Goal: Information Seeking & Learning: Check status

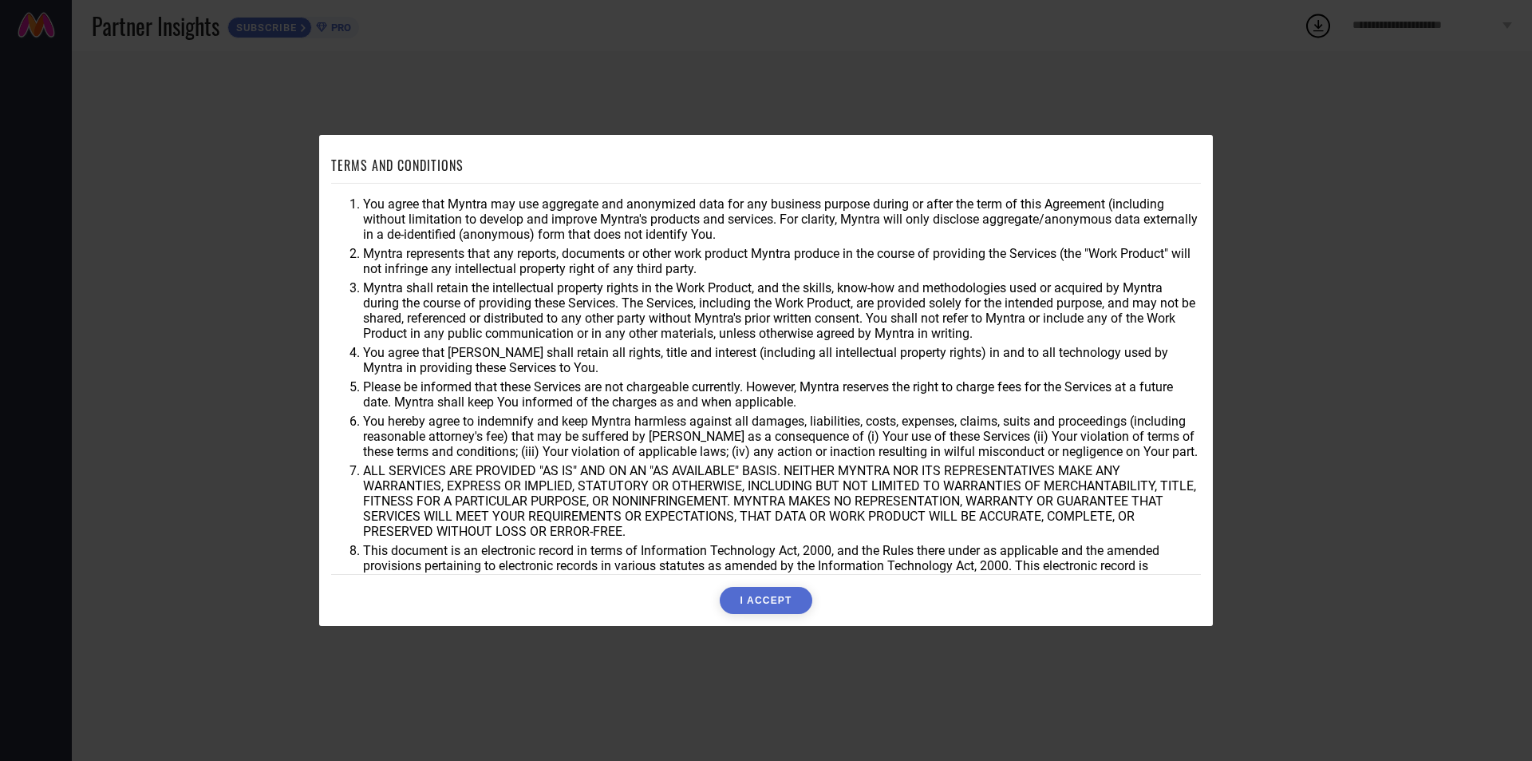
click at [765, 625] on div "TERMS AND CONDITIONS You agree that Myntra may use aggregate and anonymized dat…" at bounding box center [766, 380] width 894 height 491
click at [757, 602] on button "I ACCEPT" at bounding box center [766, 600] width 92 height 27
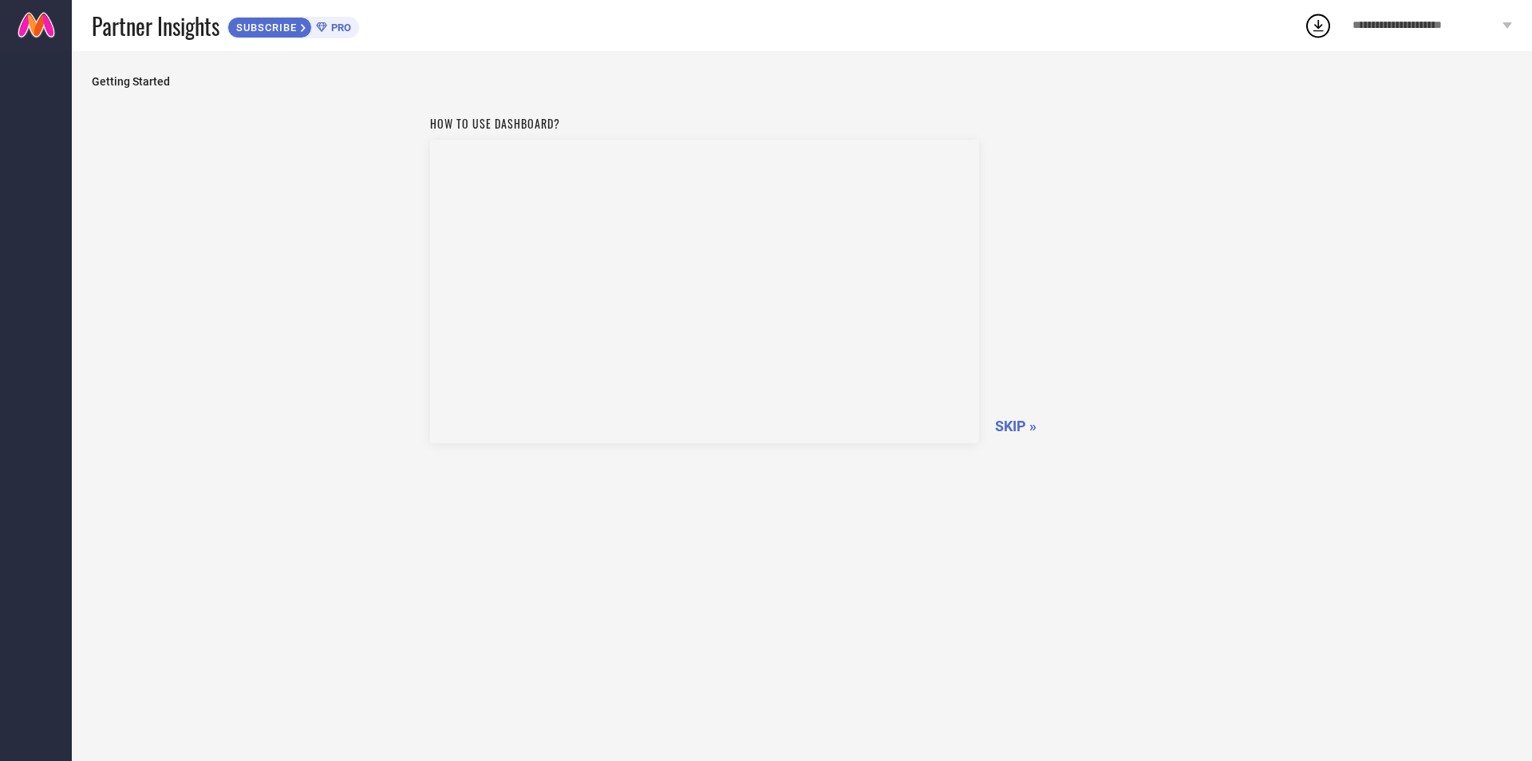
click at [1008, 432] on span "SKIP »" at bounding box center [1016, 425] width 42 height 17
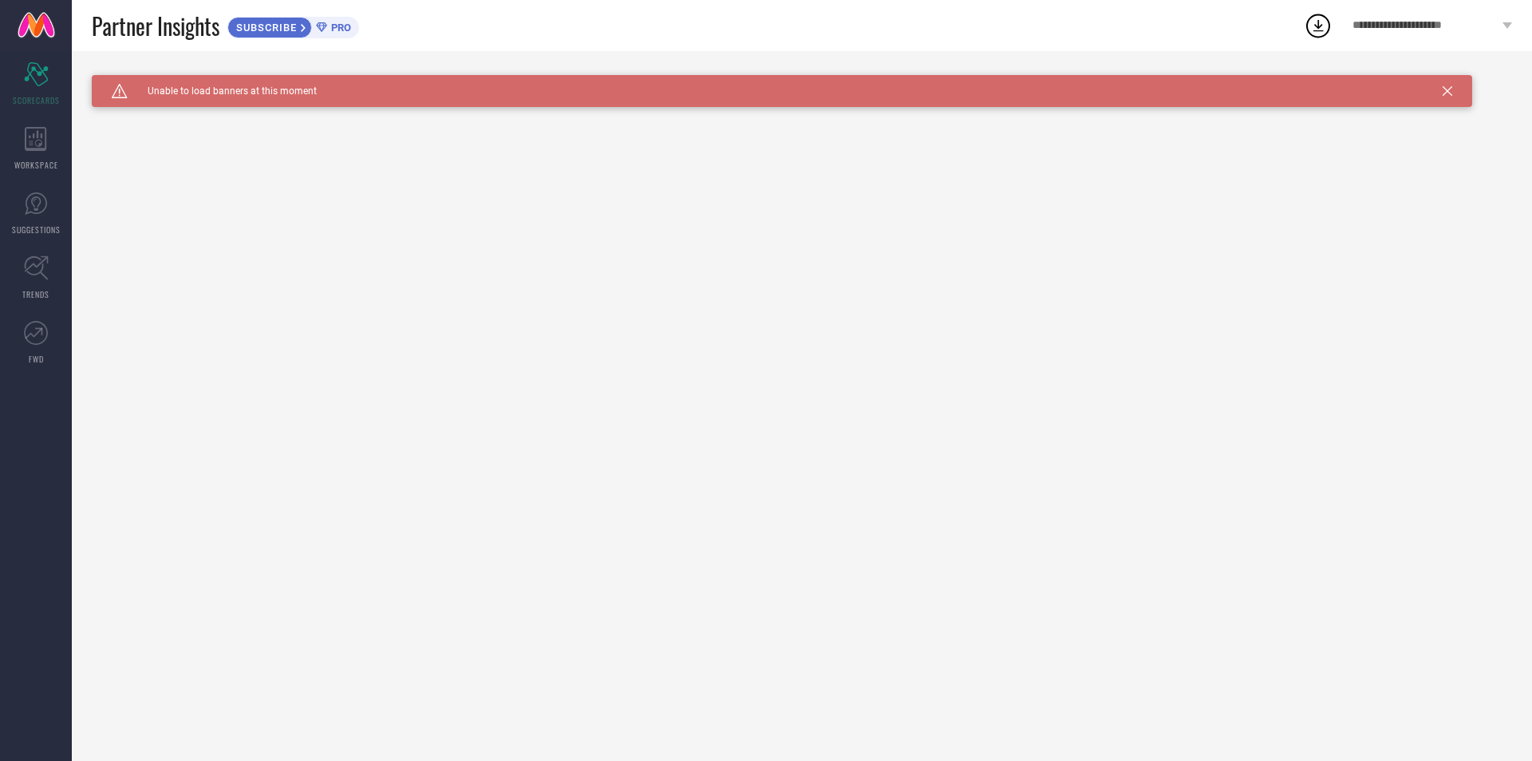
click at [37, 154] on div "WORKSPACE" at bounding box center [36, 149] width 72 height 64
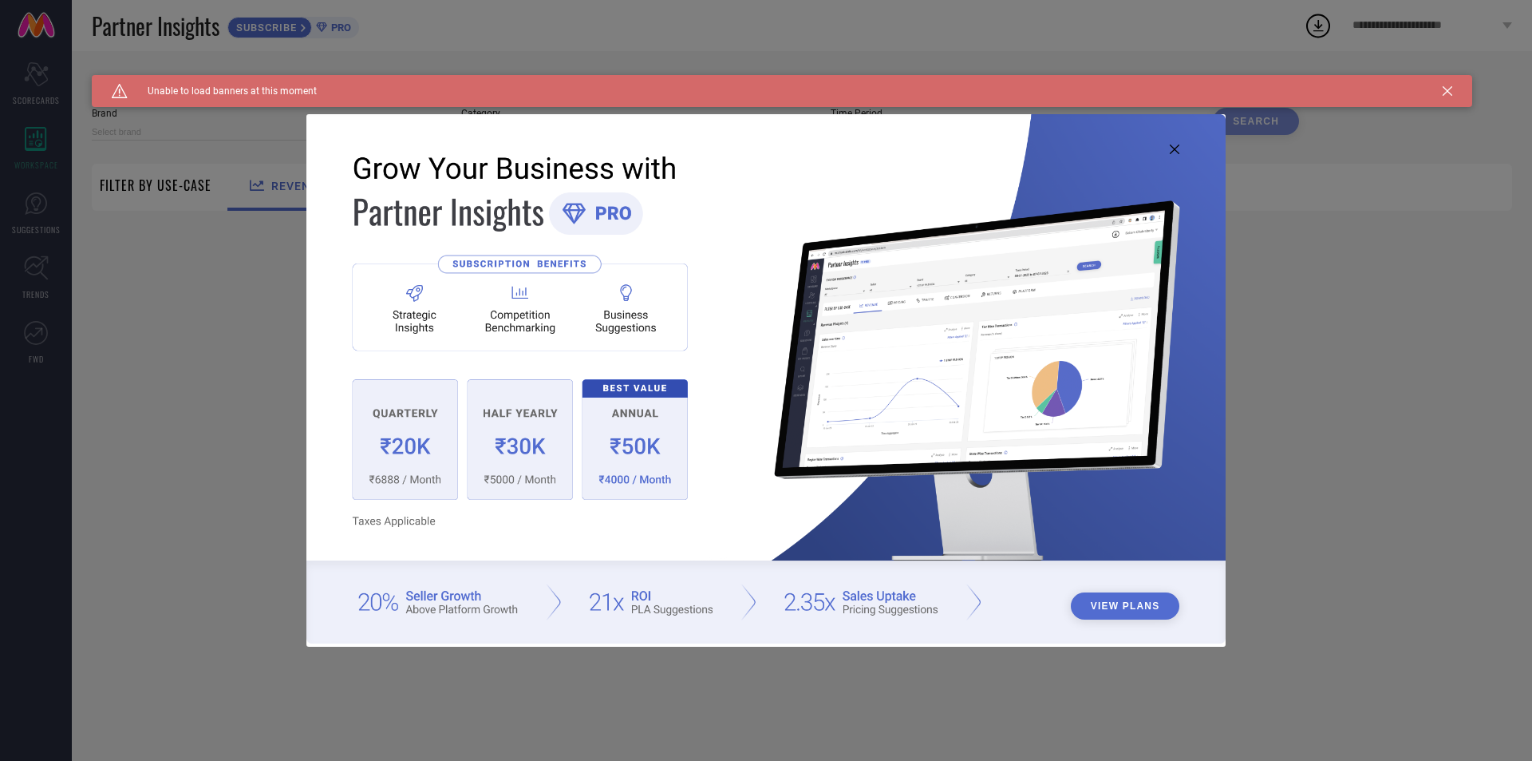
type input "1 STOP FASHION"
type input "All"
click at [1164, 151] on img at bounding box center [765, 378] width 919 height 528
click at [1176, 149] on icon at bounding box center [1175, 149] width 10 height 10
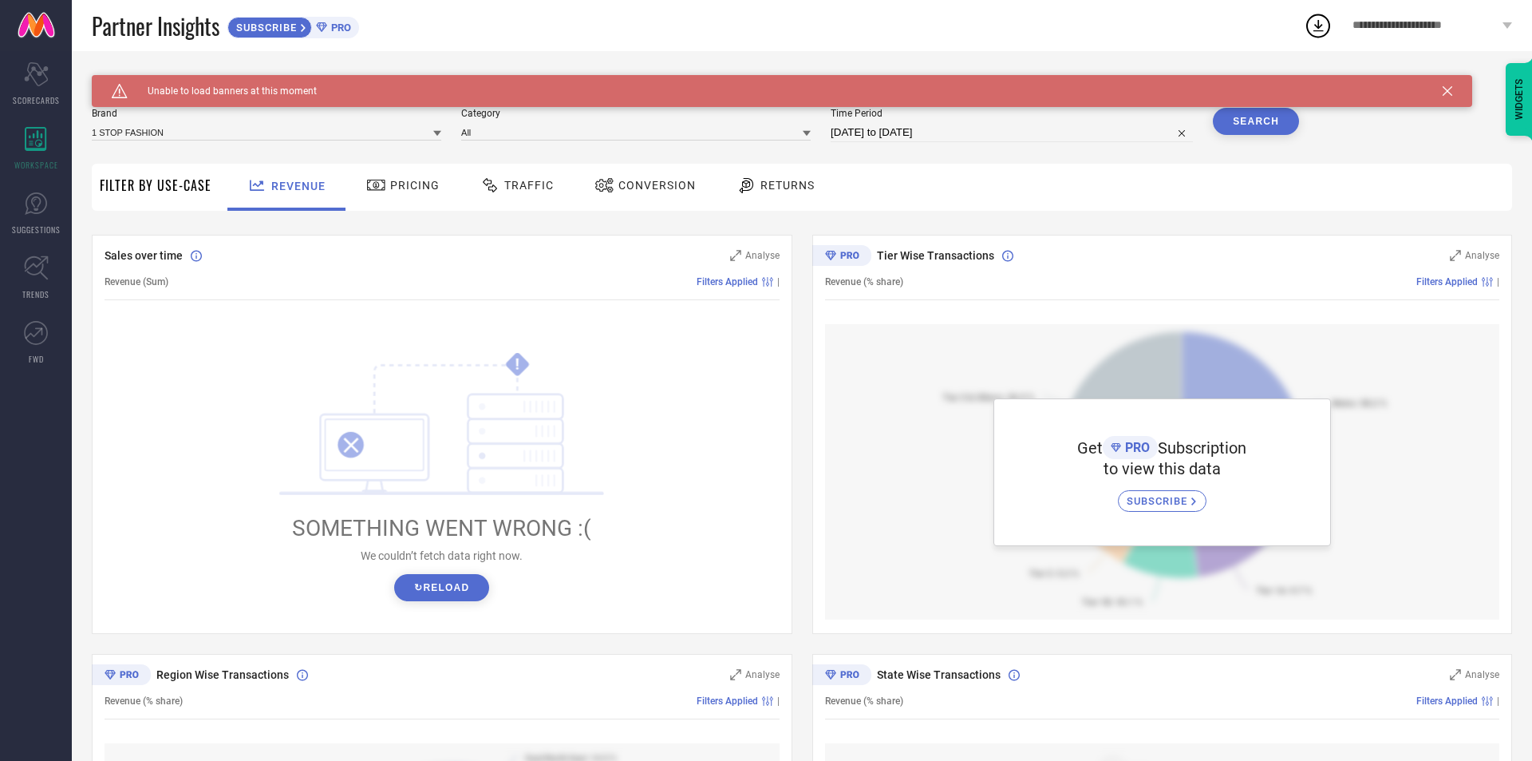
click at [520, 188] on span "Traffic" at bounding box center [528, 185] width 49 height 13
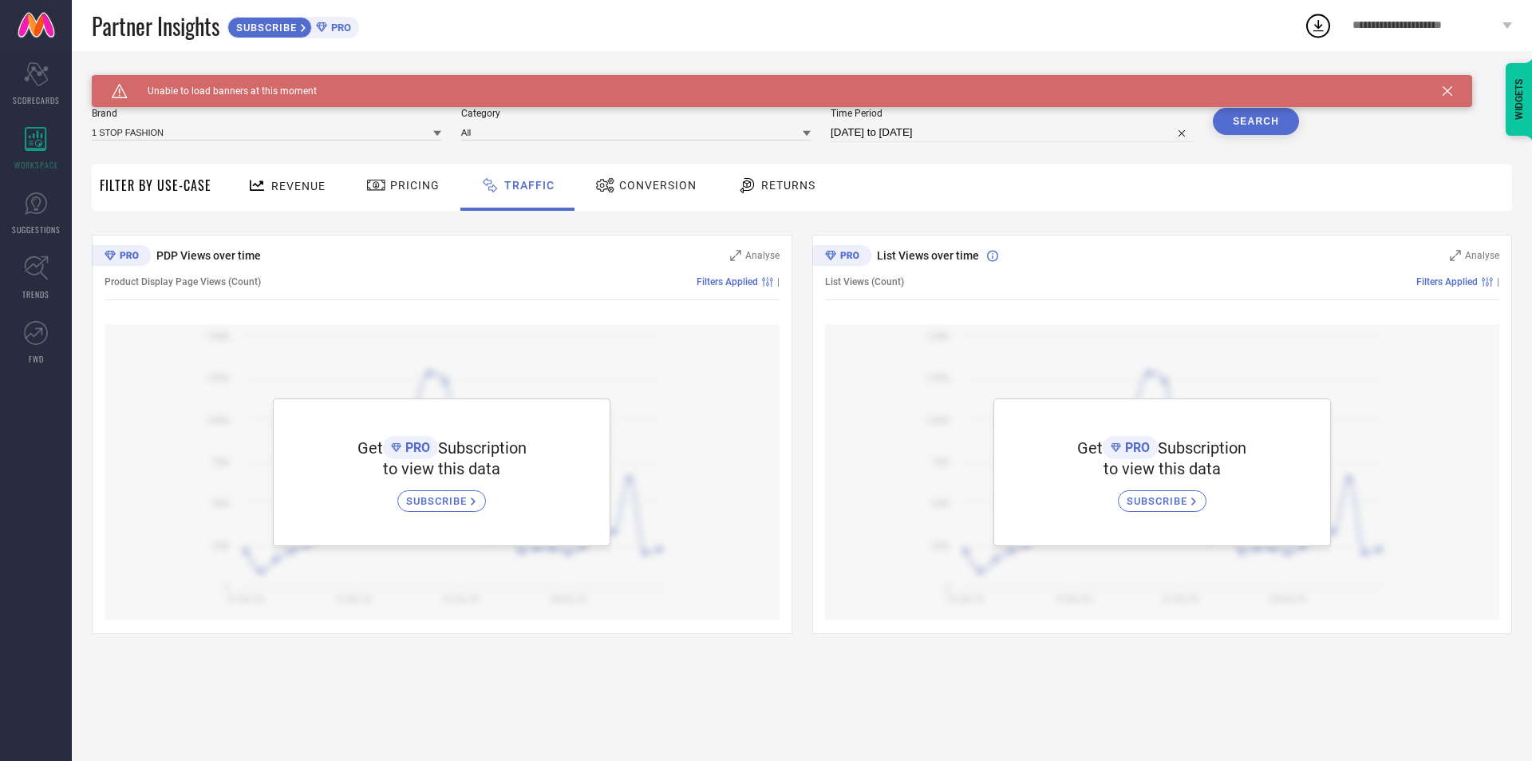
select select "8"
select select "2025"
select select "9"
select select "2025"
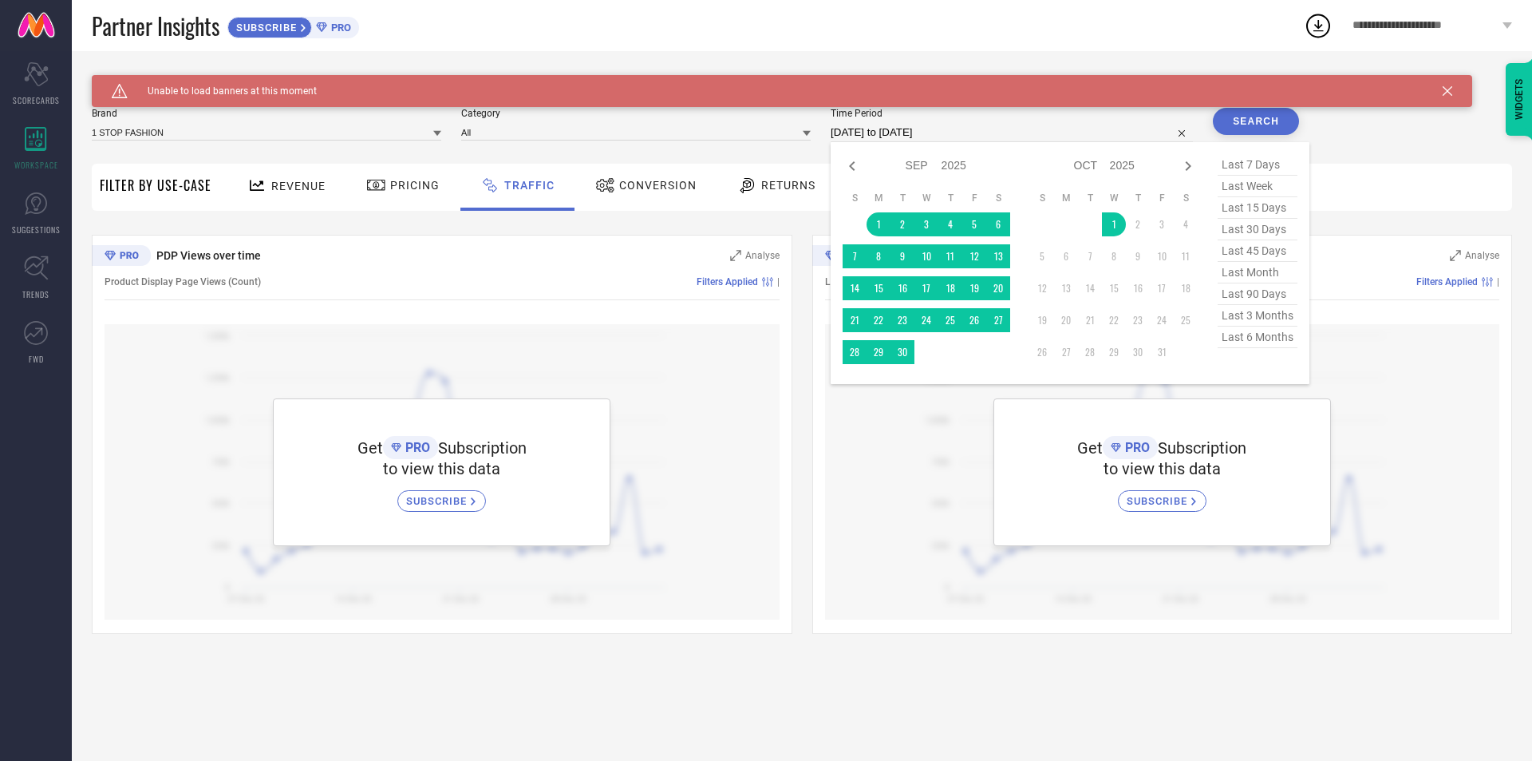
click at [889, 129] on input "[DATE] to [DATE]" at bounding box center [1012, 132] width 362 height 19
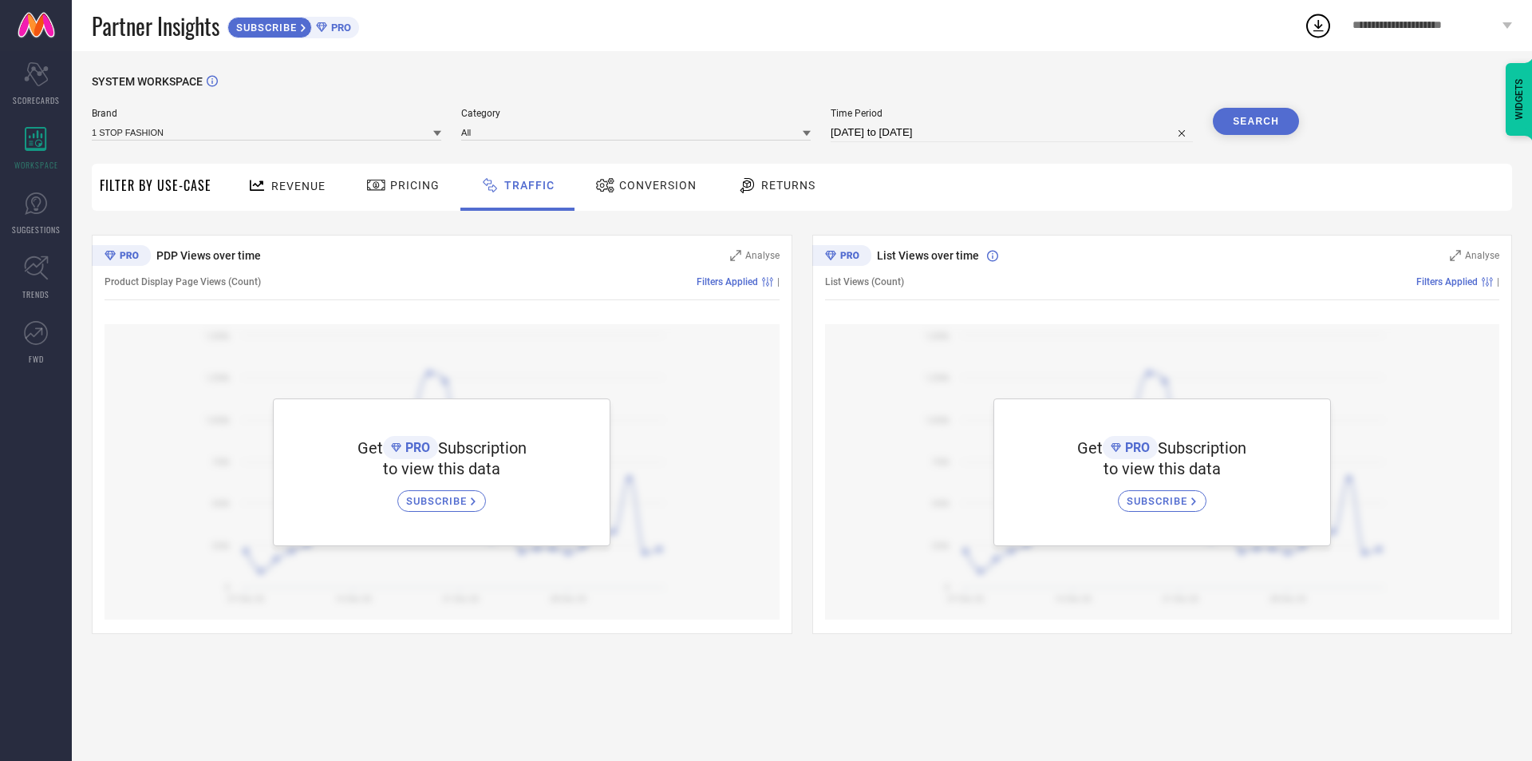
click at [148, 425] on div "Get PRO Subscription to view this data SUBSCRIBE" at bounding box center [442, 471] width 675 height 295
click at [292, 187] on span "Revenue" at bounding box center [298, 186] width 54 height 13
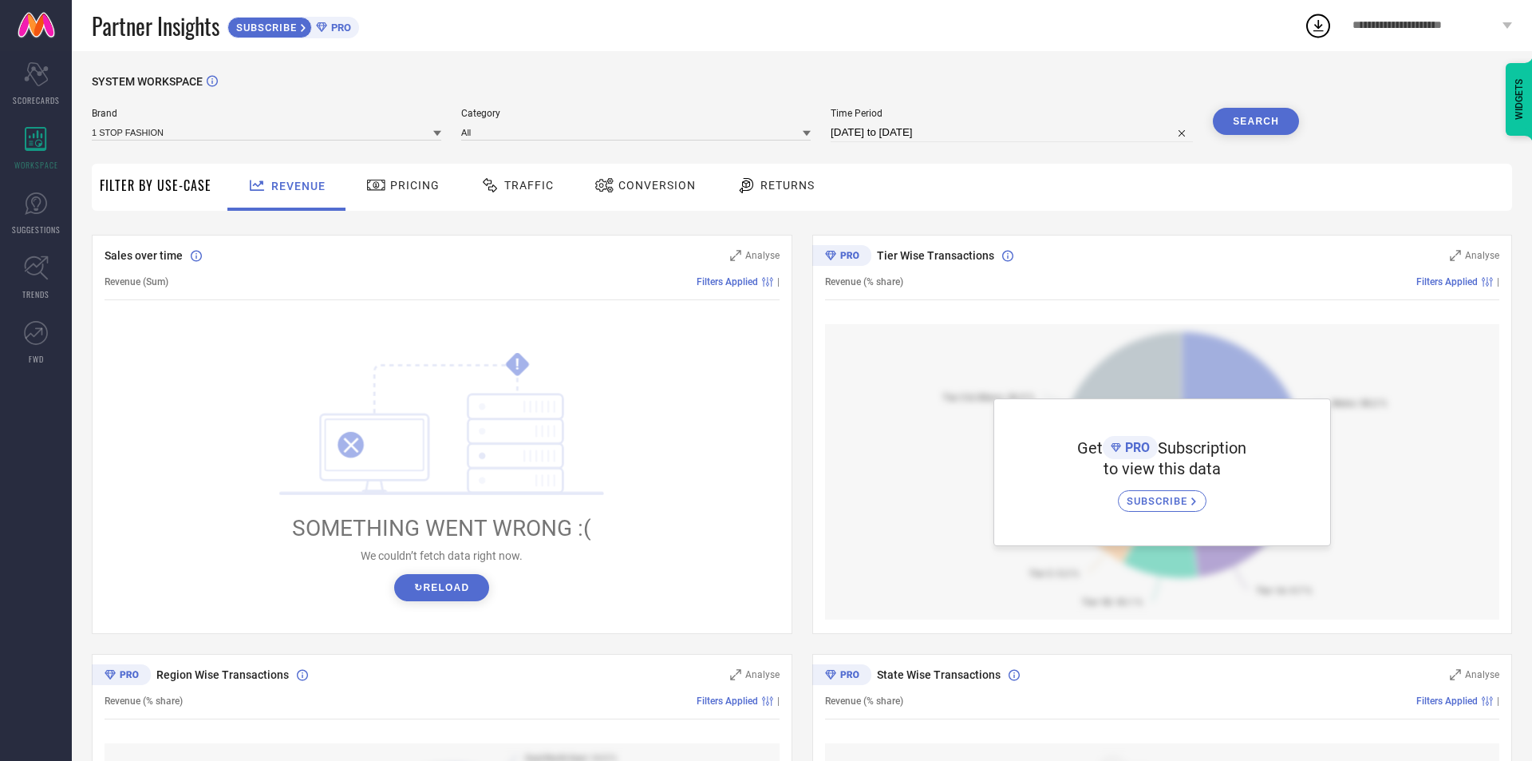
click at [362, 457] on icon "!" at bounding box center [441, 423] width 325 height 144
click at [440, 577] on button "↻ Reload" at bounding box center [441, 587] width 95 height 27
click at [523, 177] on div "Traffic" at bounding box center [516, 185] width 81 height 27
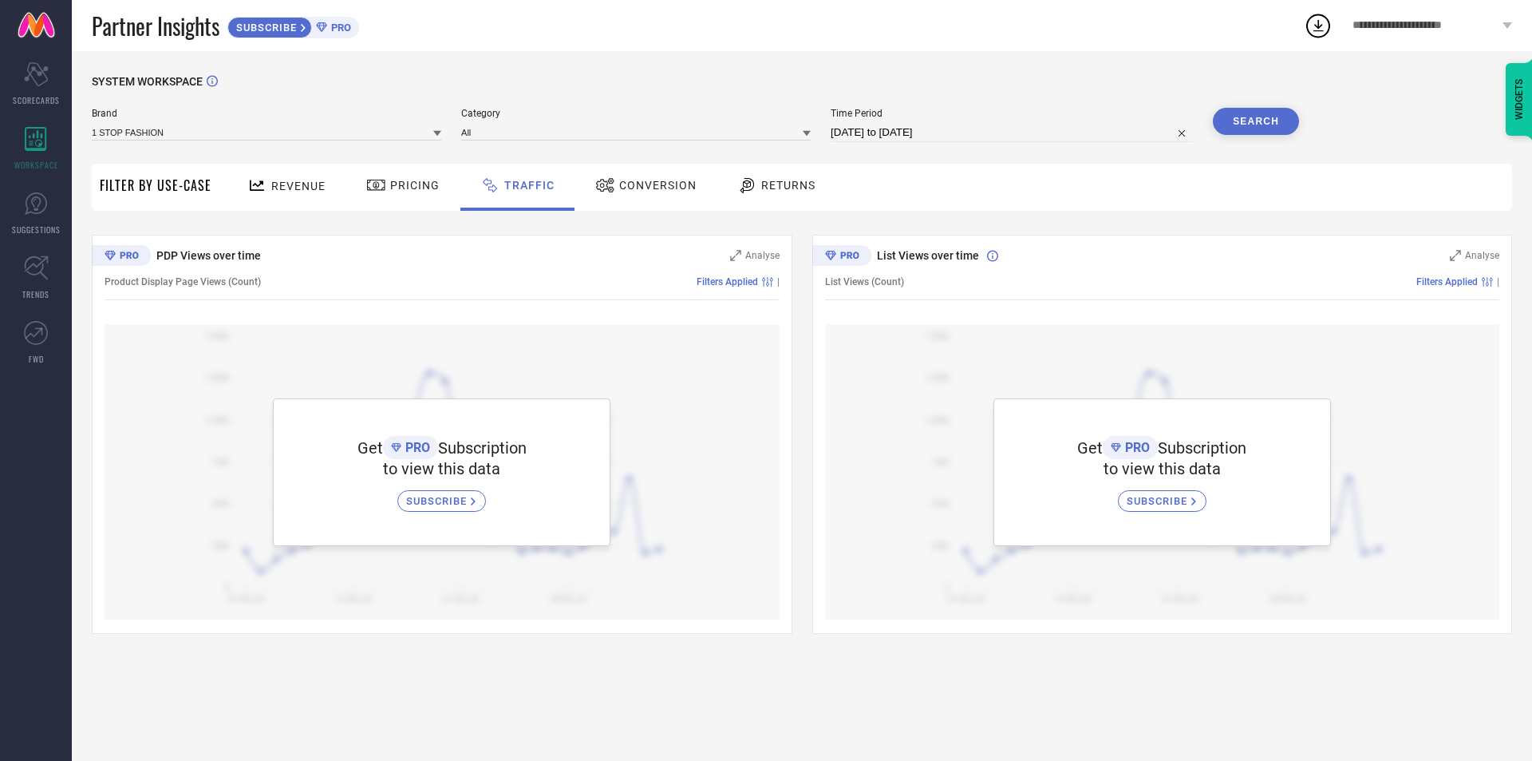
click at [337, 141] on div "Brand 1 STOP FASHION" at bounding box center [267, 125] width 350 height 34
click at [337, 132] on input at bounding box center [267, 132] width 350 height 17
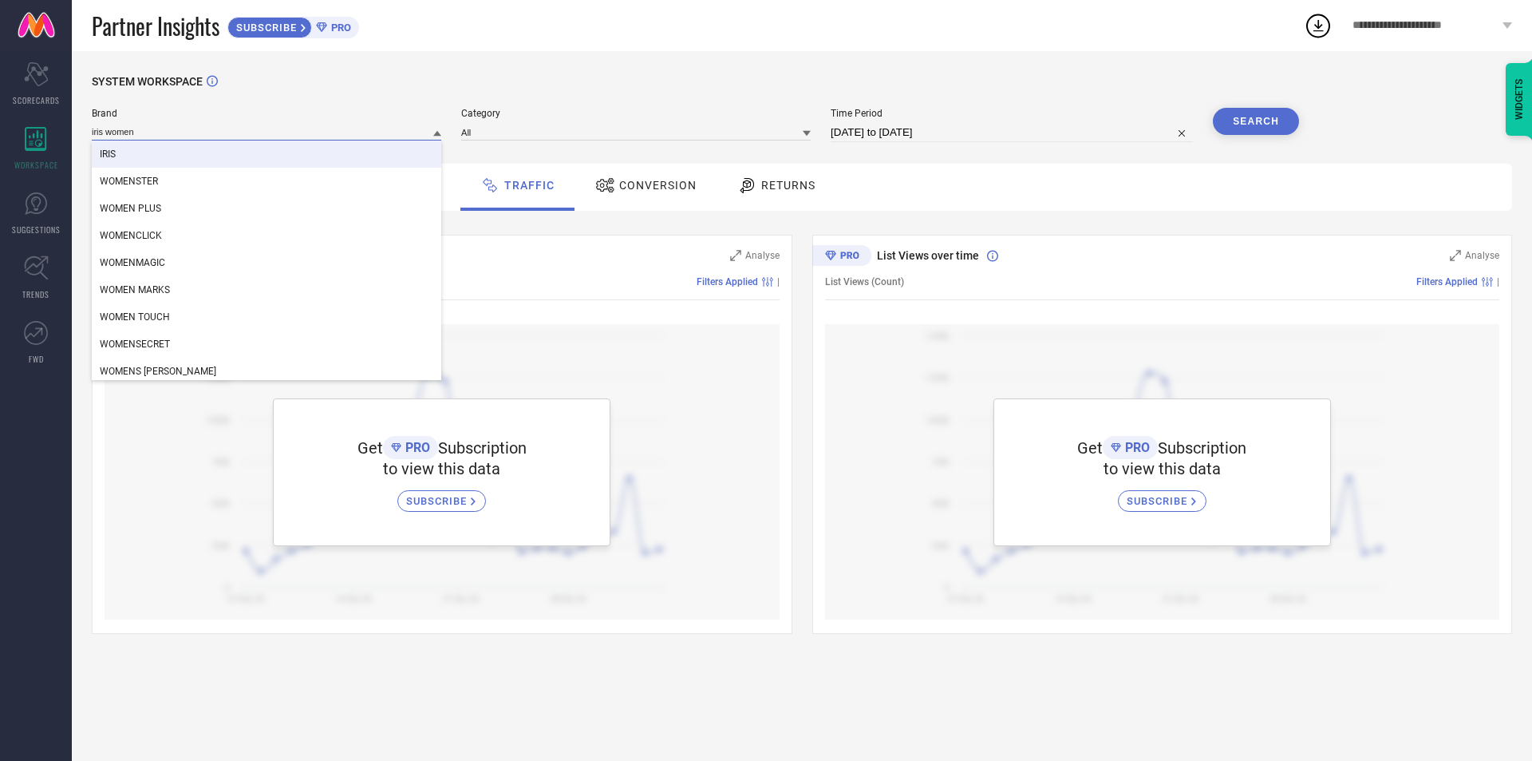
type input "iris women"
drag, startPoint x: 460, startPoint y: 105, endPoint x: 599, endPoint y: 121, distance: 139.9
click at [460, 105] on div "SYSTEM WORKSPACE" at bounding box center [802, 91] width 1421 height 33
click at [124, 128] on input at bounding box center [267, 132] width 350 height 17
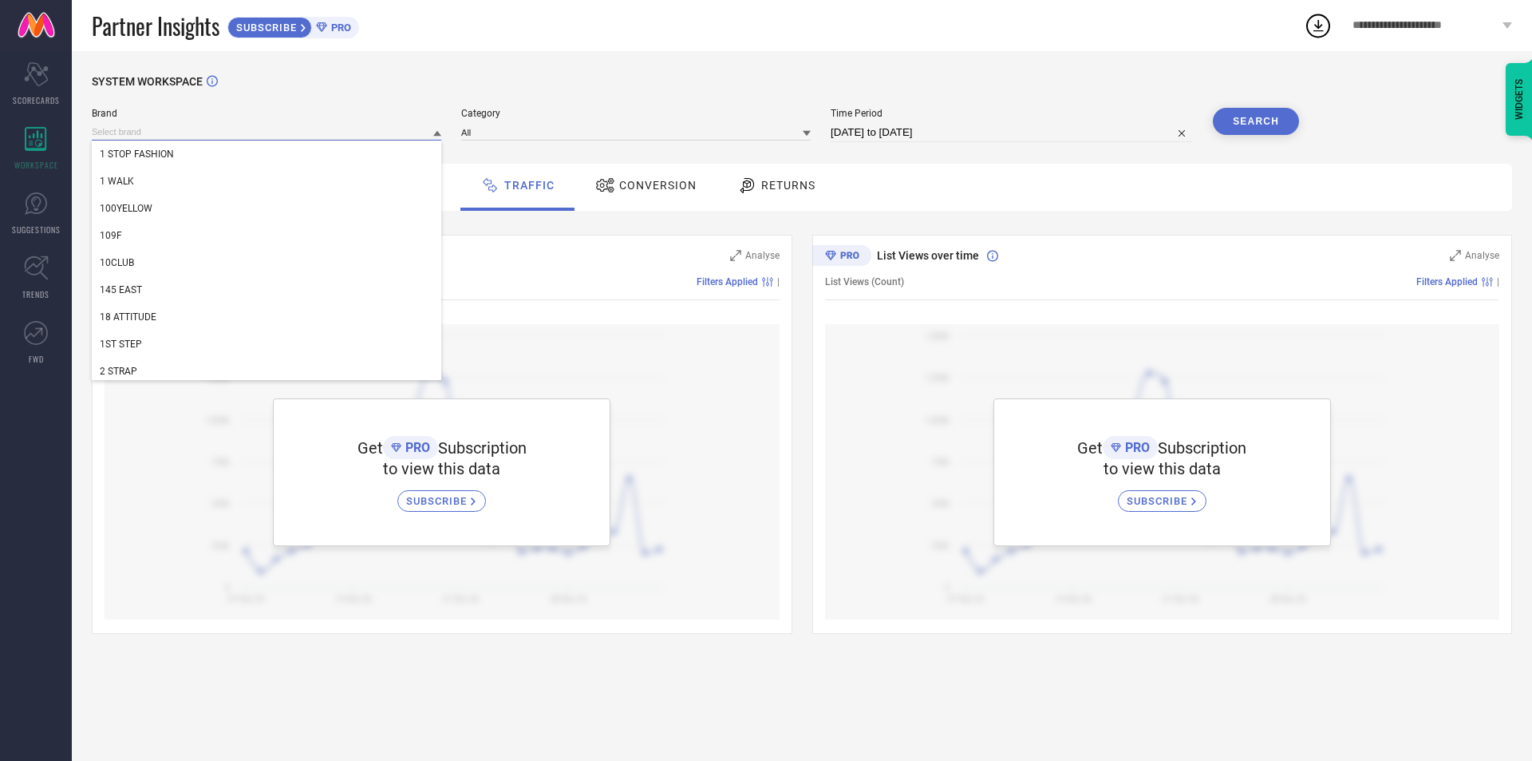
click at [124, 128] on input at bounding box center [267, 132] width 350 height 17
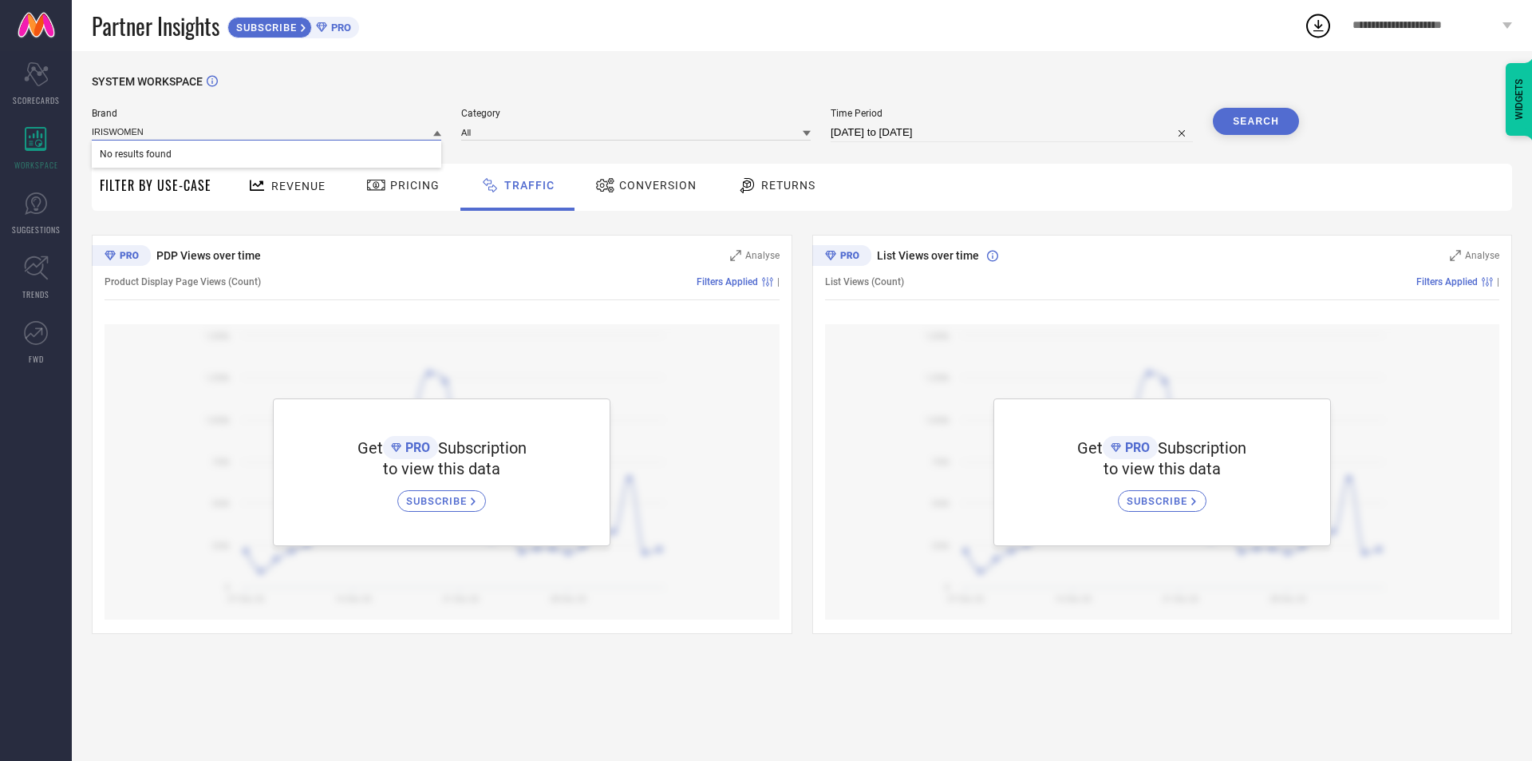
type input "IRISWOMEN"
click at [41, 73] on icon at bounding box center [36, 74] width 24 height 24
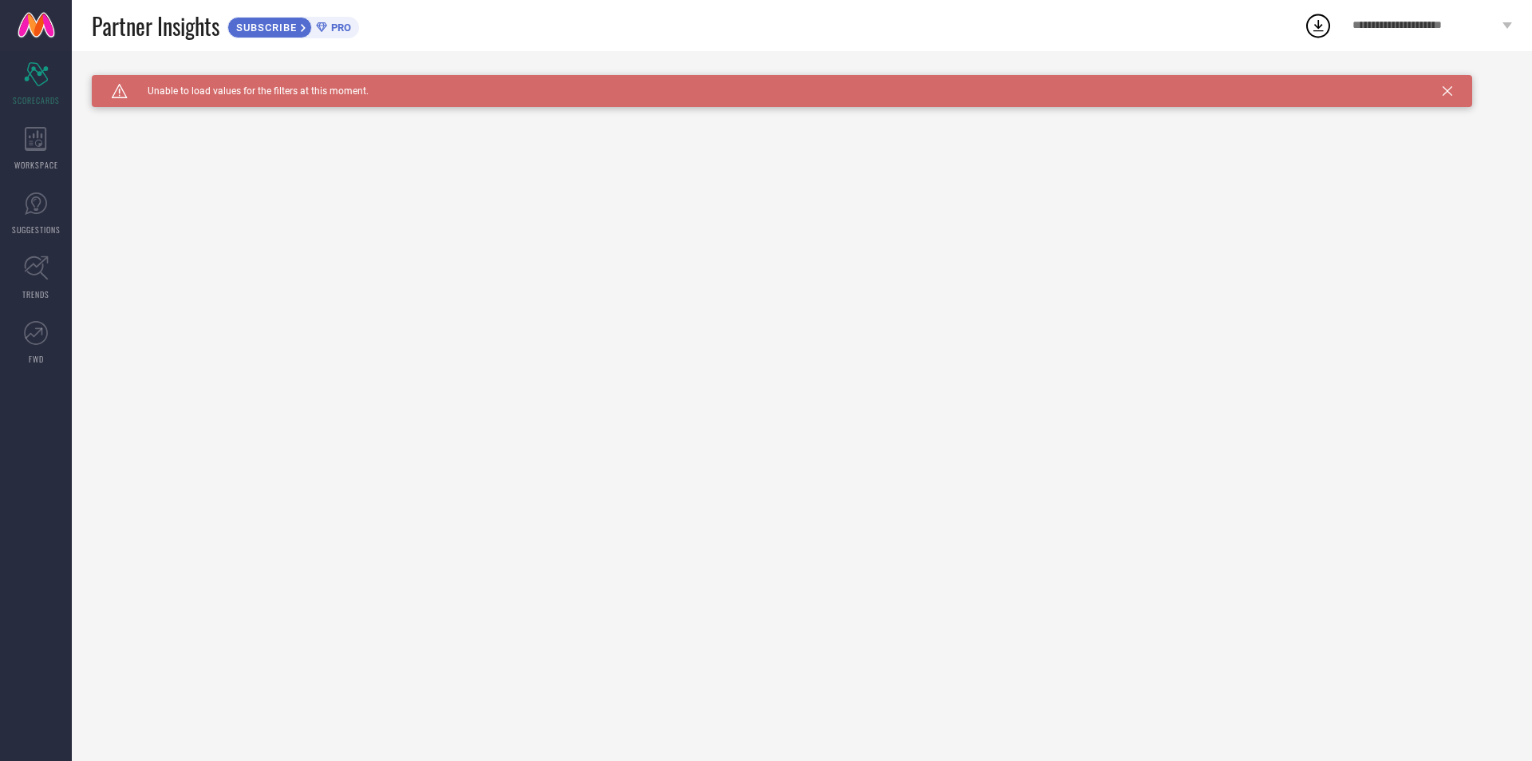
click at [25, 294] on span "TRENDS" at bounding box center [35, 294] width 27 height 12
click at [20, 218] on link "SUGGESTIONS" at bounding box center [36, 213] width 72 height 64
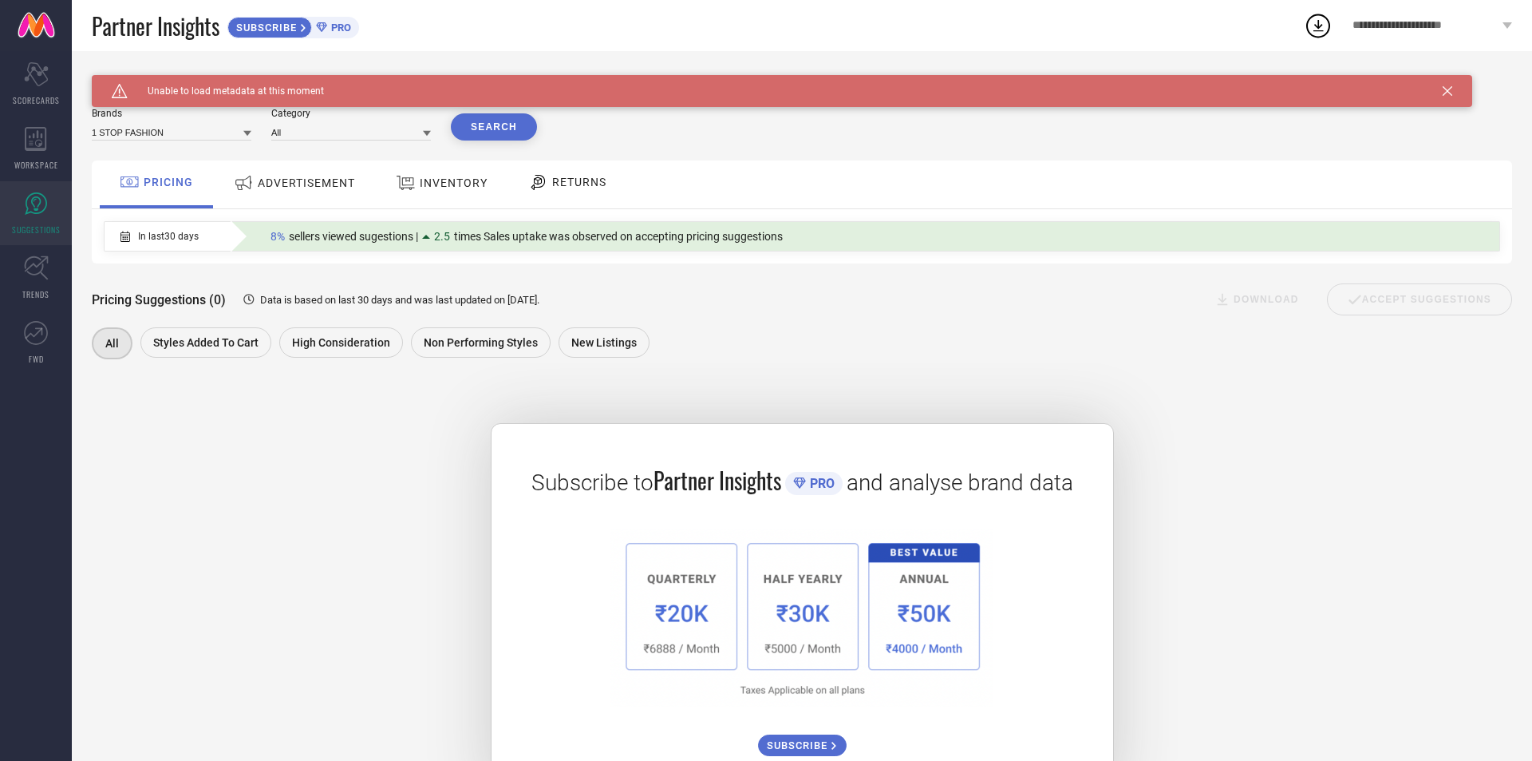
click at [1444, 86] on icon at bounding box center [1448, 91] width 10 height 10
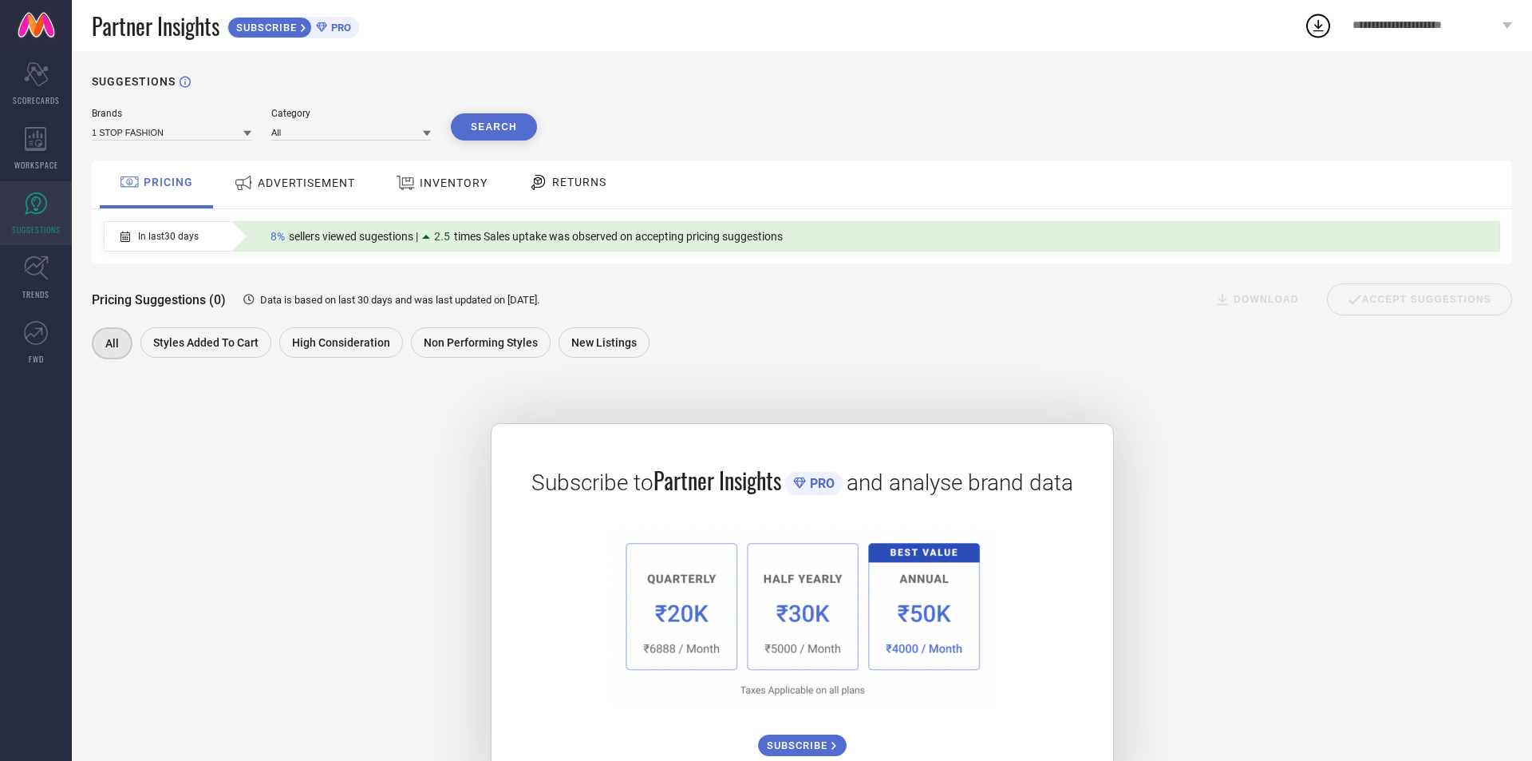
click at [283, 173] on div "ADVERTISEMENT" at bounding box center [294, 182] width 129 height 29
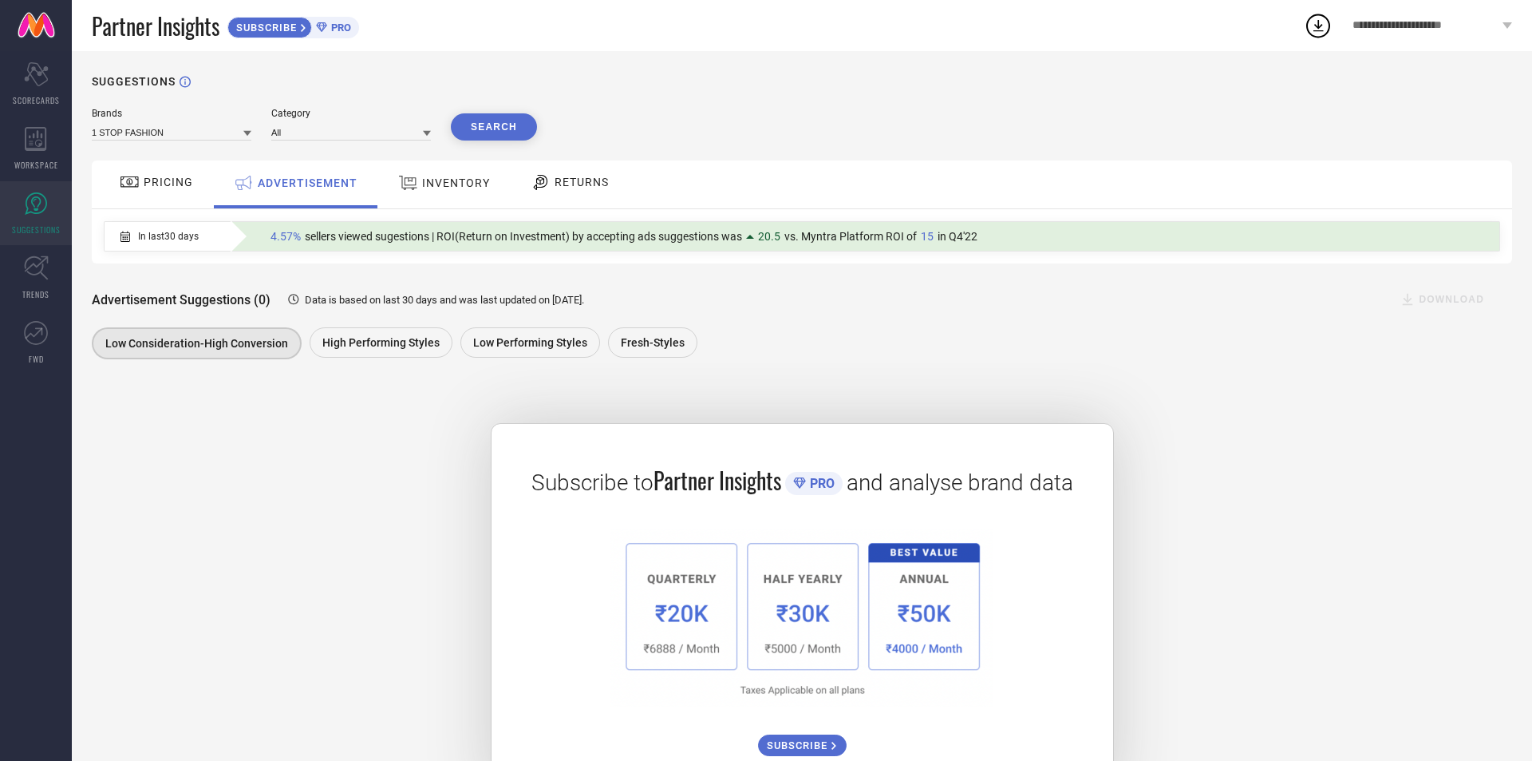
click at [575, 186] on span "RETURNS" at bounding box center [582, 182] width 54 height 13
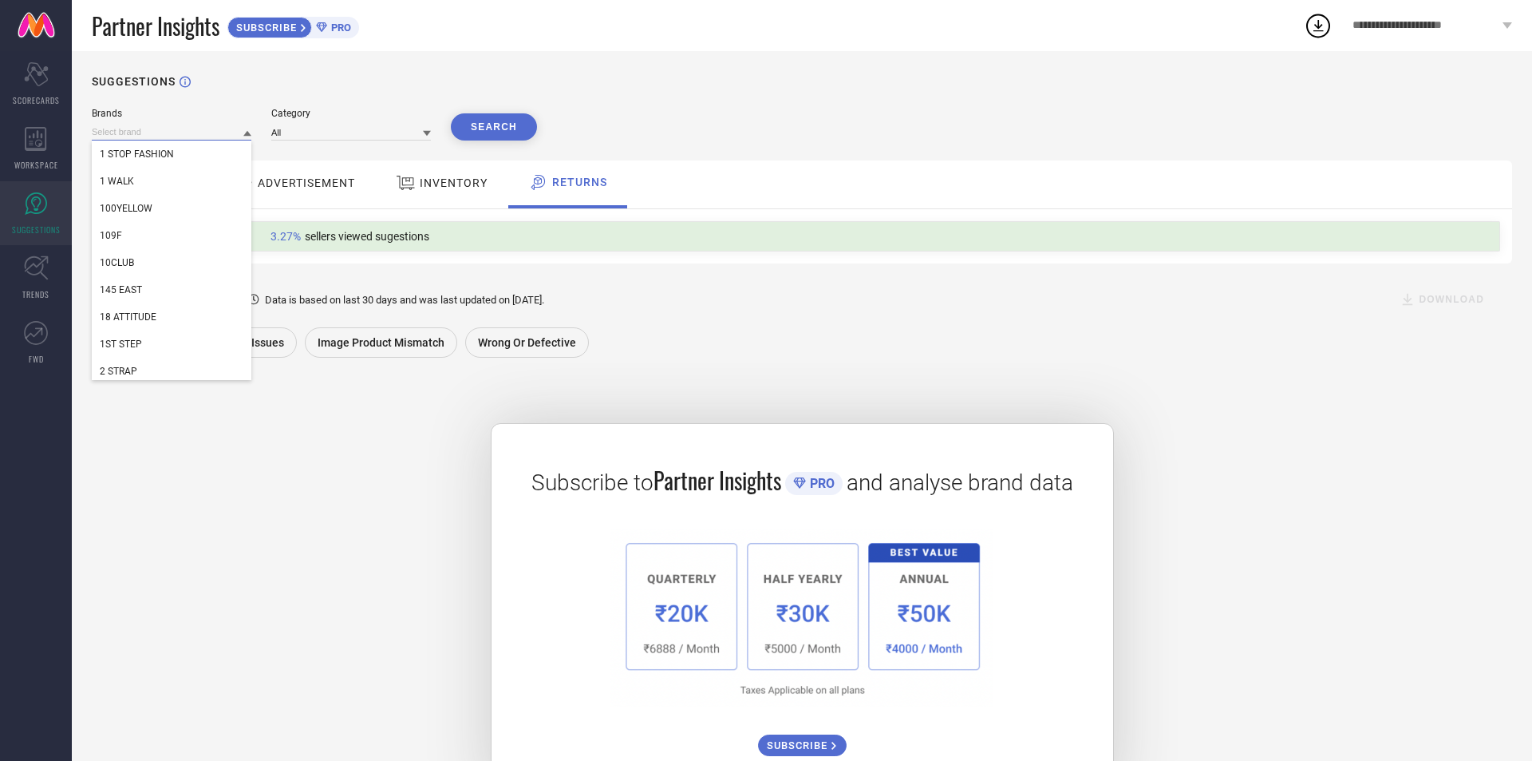
click at [120, 132] on input at bounding box center [172, 132] width 160 height 17
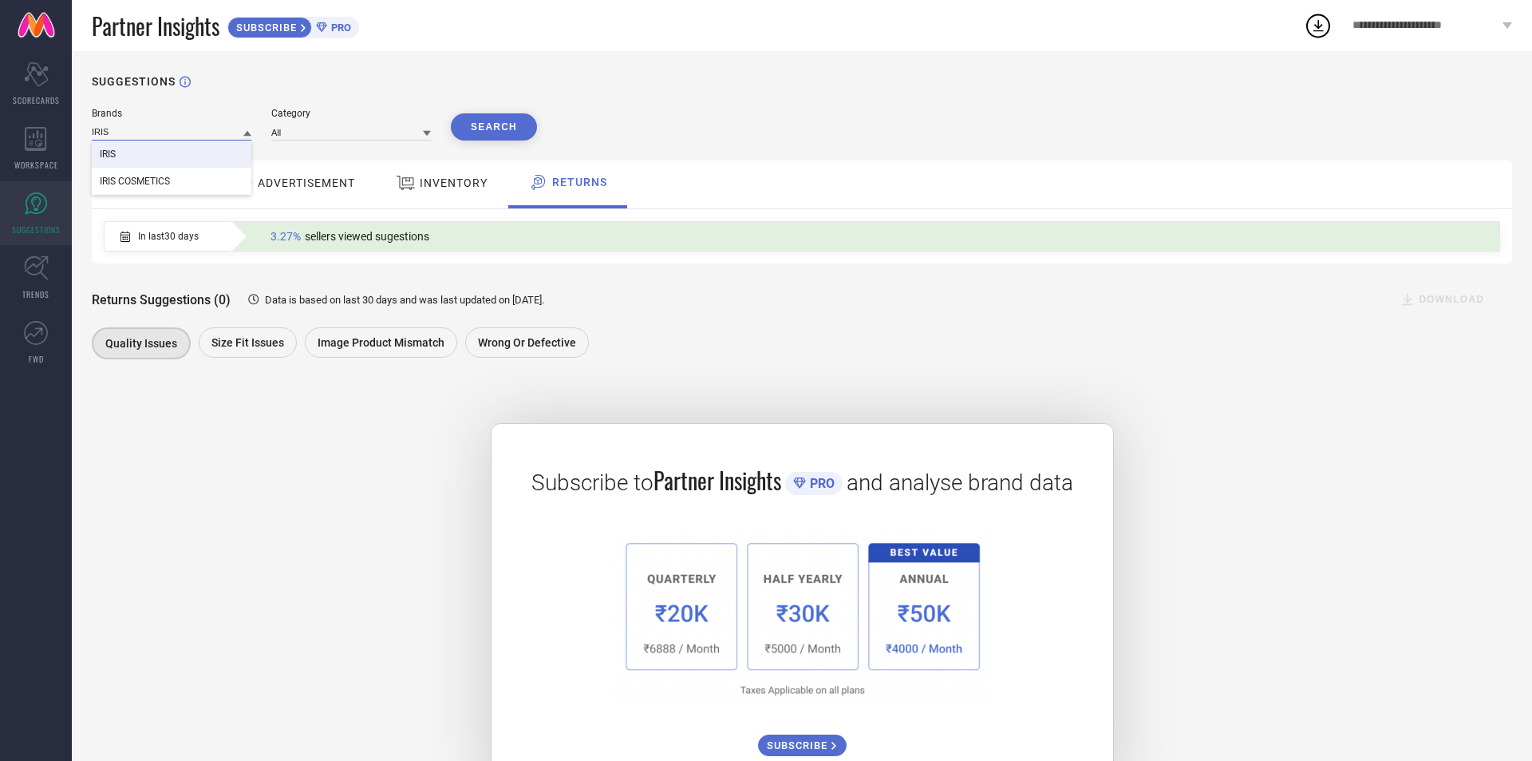
type input "IRIS"
click at [123, 161] on div "IRIS" at bounding box center [172, 153] width 160 height 27
click at [504, 132] on button "Search" at bounding box center [494, 126] width 86 height 27
